Goal: Information Seeking & Learning: Learn about a topic

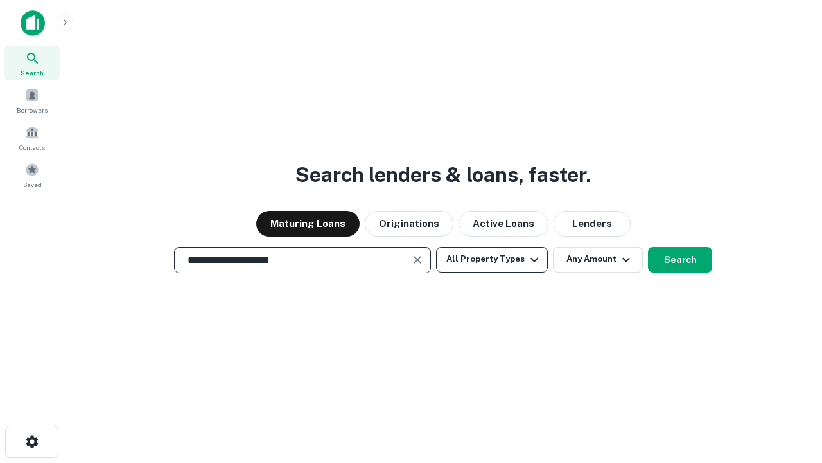
type input "**********"
click at [492, 259] on button "All Property Types" at bounding box center [492, 260] width 112 height 26
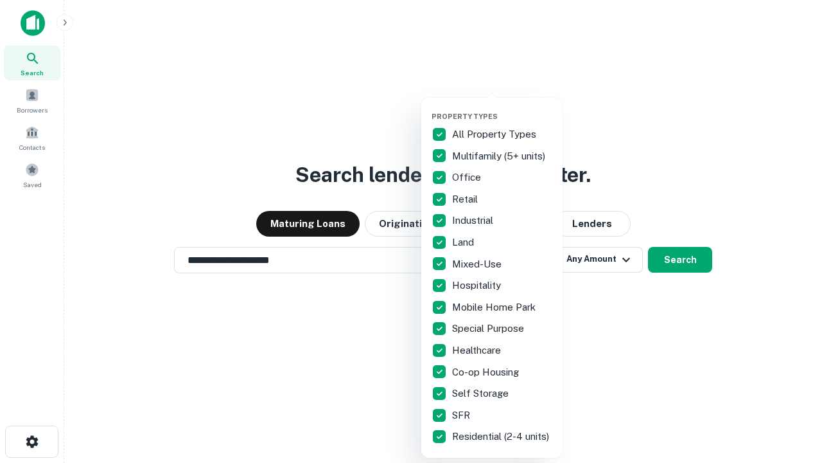
click at [502, 108] on button "button" at bounding box center [502, 108] width 141 height 1
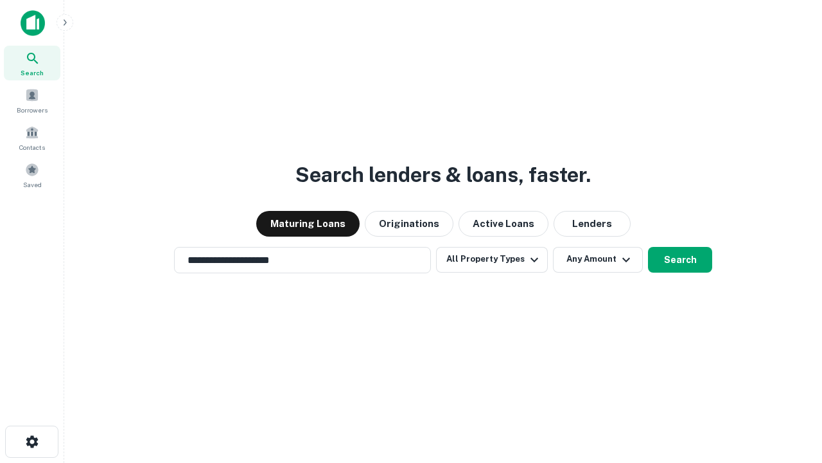
scroll to position [20, 0]
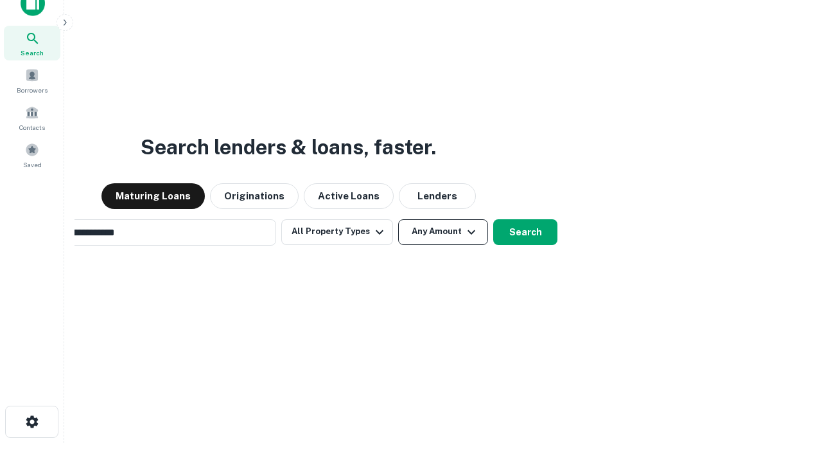
click at [398, 219] on button "Any Amount" at bounding box center [443, 232] width 90 height 26
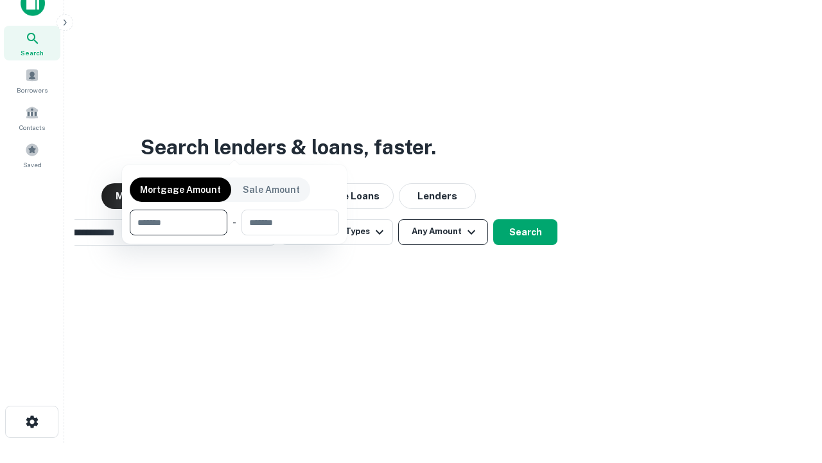
scroll to position [21, 0]
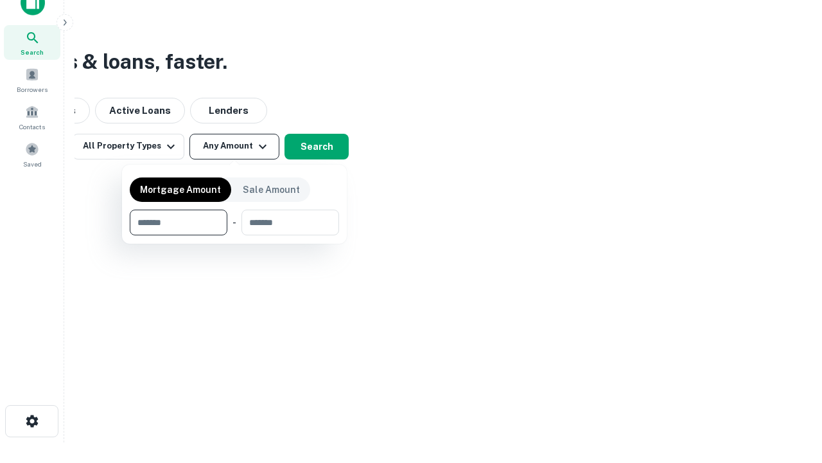
type input "*******"
click at [234, 235] on button "button" at bounding box center [234, 235] width 209 height 1
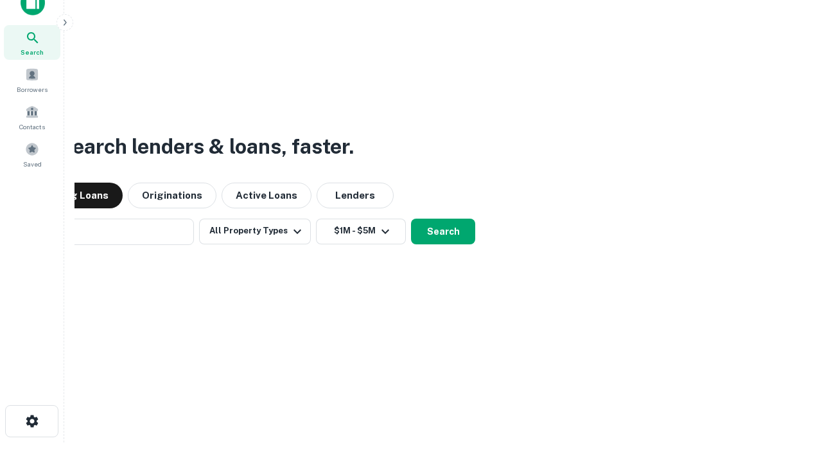
scroll to position [20, 0]
click at [411, 219] on button "Search" at bounding box center [443, 232] width 64 height 26
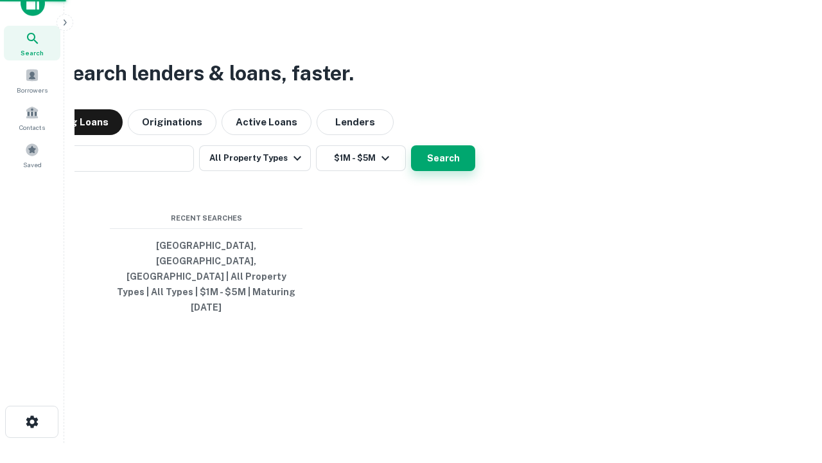
scroll to position [21, 0]
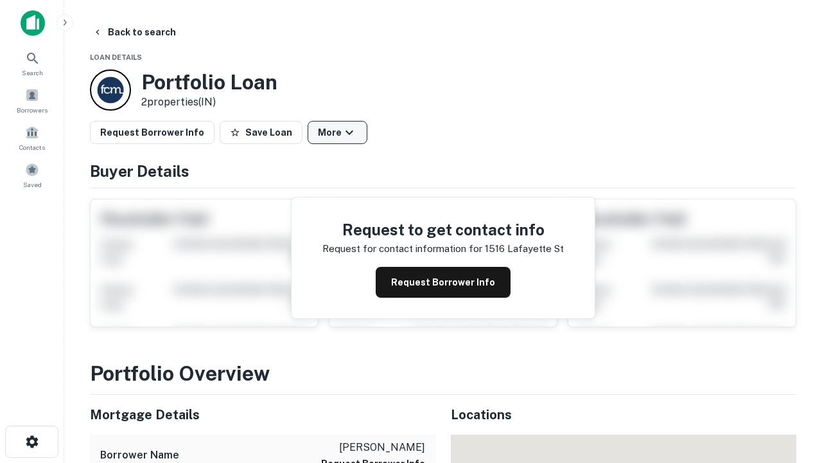
click at [337, 132] on button "More" at bounding box center [338, 132] width 60 height 23
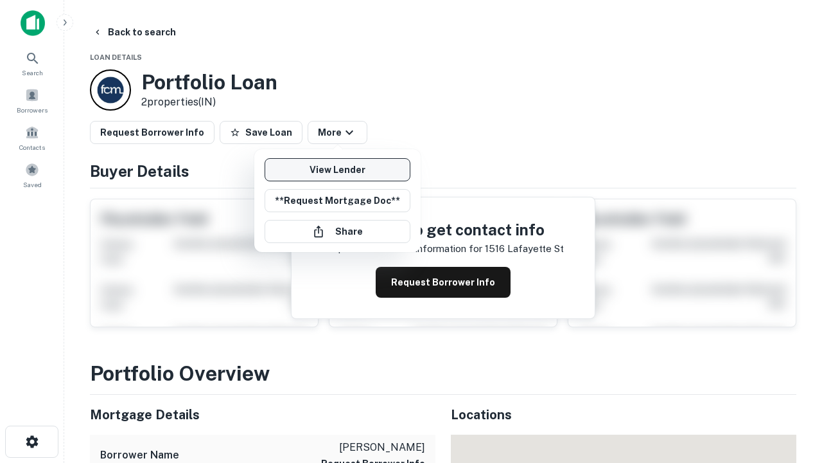
click at [337, 170] on link "View Lender" at bounding box center [338, 169] width 146 height 23
